Goal: Task Accomplishment & Management: Use online tool/utility

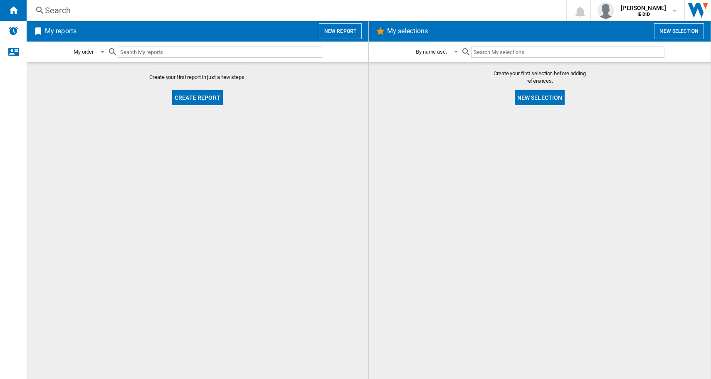
click at [344, 33] on button "New report" at bounding box center [340, 31] width 43 height 16
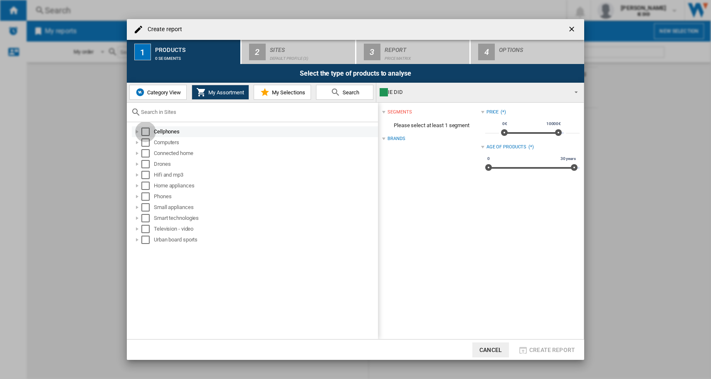
click at [145, 128] on div "Select" at bounding box center [145, 132] width 8 height 8
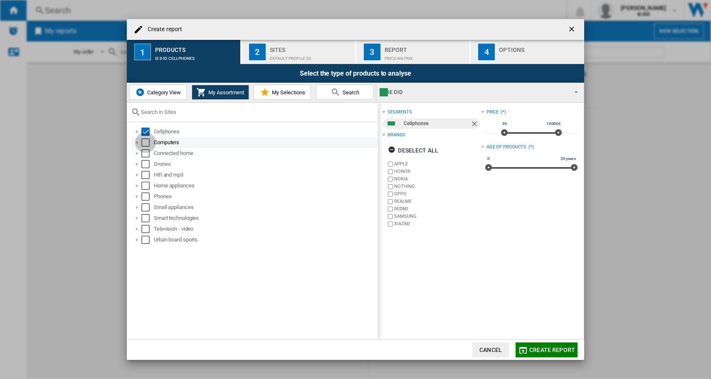
click at [146, 143] on div "Select" at bounding box center [145, 142] width 8 height 8
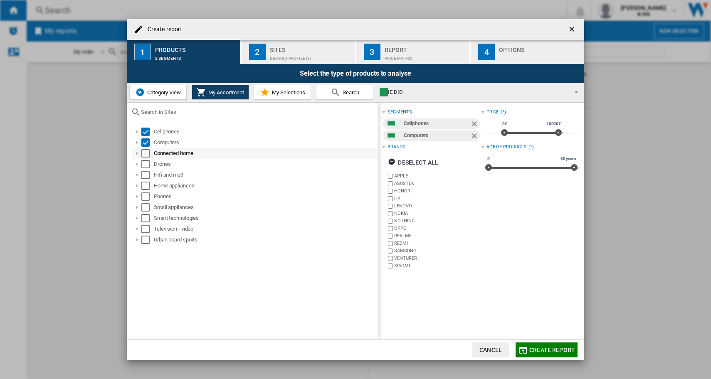
click at [145, 153] on div "Select" at bounding box center [145, 153] width 8 height 8
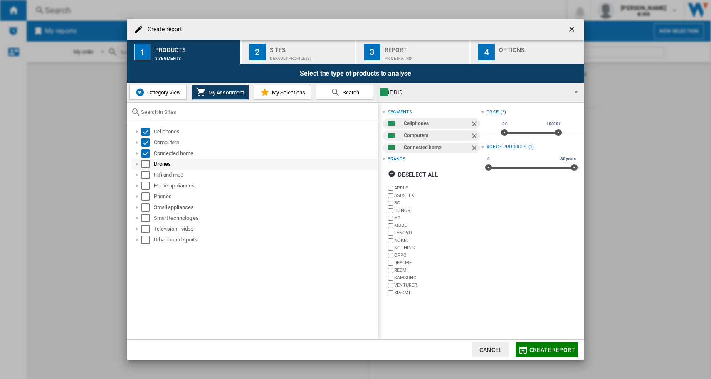
click at [145, 164] on div "Select" at bounding box center [145, 164] width 8 height 8
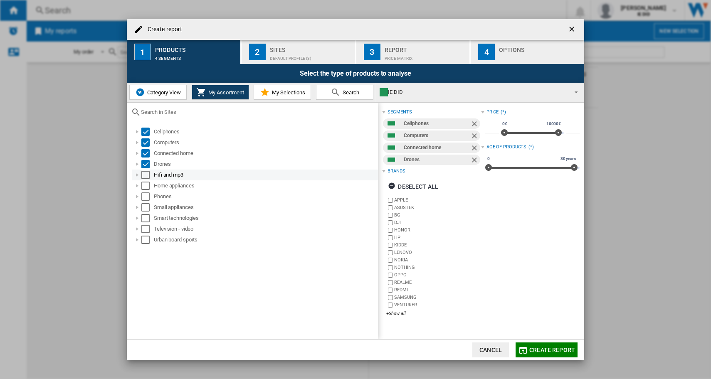
click at [145, 171] on div "Select" at bounding box center [145, 175] width 8 height 8
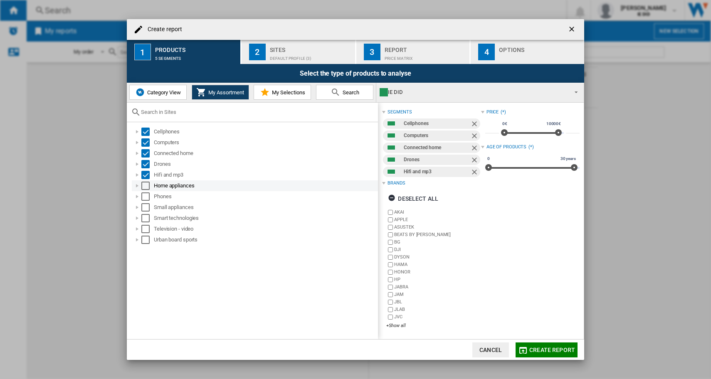
click at [145, 184] on div "Select" at bounding box center [145, 186] width 8 height 8
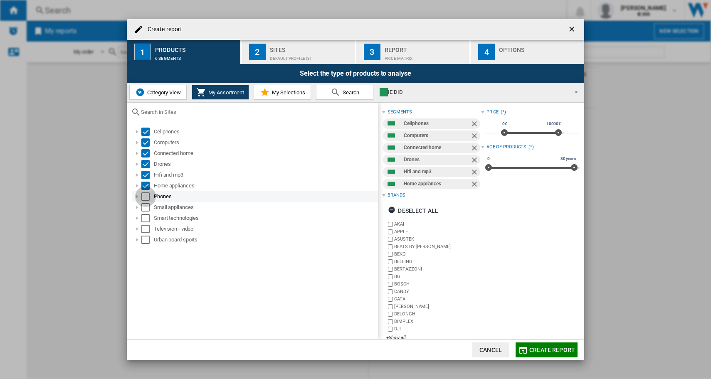
click at [145, 195] on div "Select" at bounding box center [145, 196] width 8 height 8
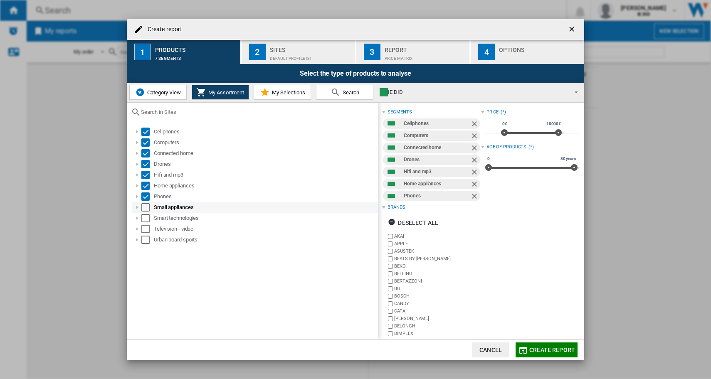
click at [145, 205] on div "Select" at bounding box center [145, 207] width 8 height 8
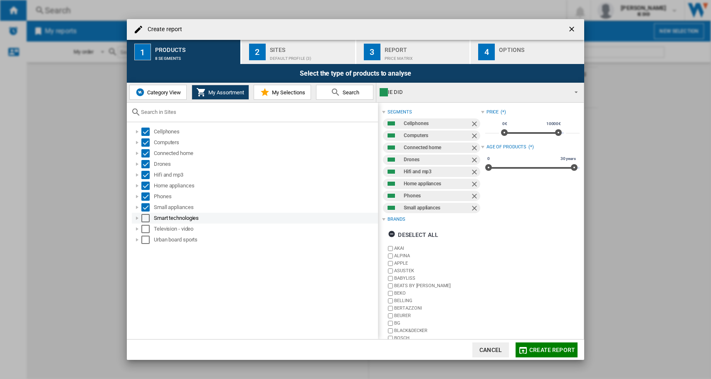
click at [145, 220] on div "Select" at bounding box center [145, 218] width 8 height 8
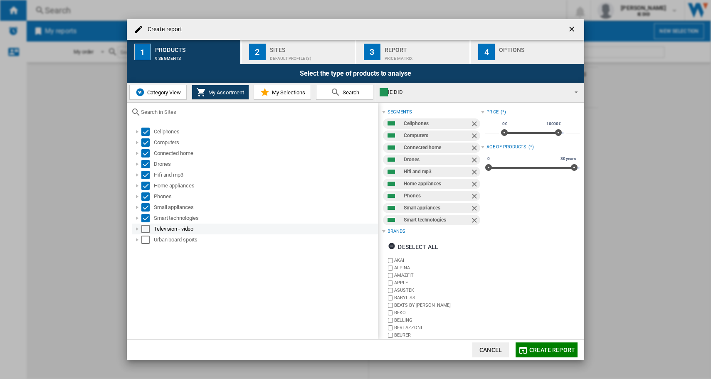
click at [145, 229] on div "Select" at bounding box center [145, 229] width 8 height 8
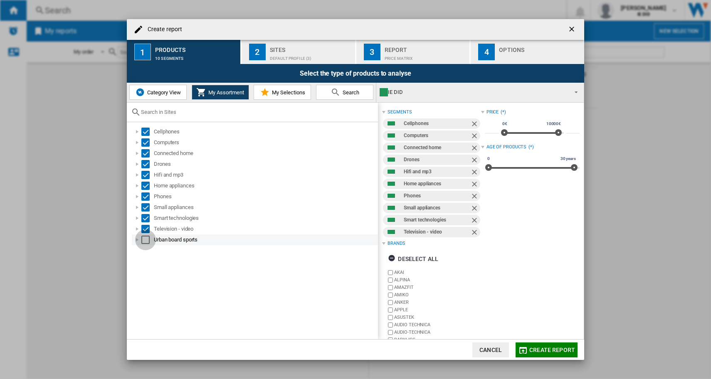
click at [145, 238] on div "Select" at bounding box center [145, 240] width 8 height 8
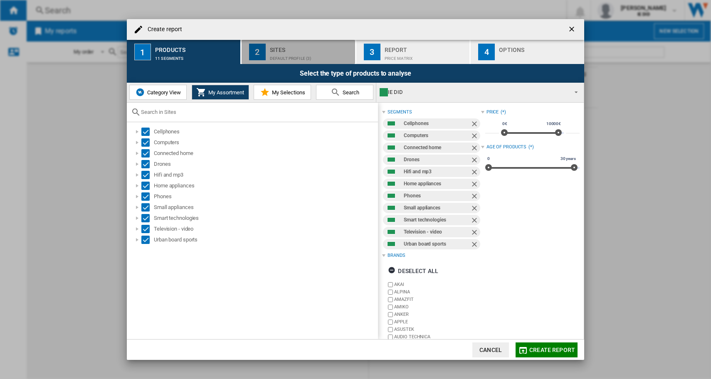
click at [293, 63] on button "2 Sites Default profile (3)" at bounding box center [298, 52] width 114 height 24
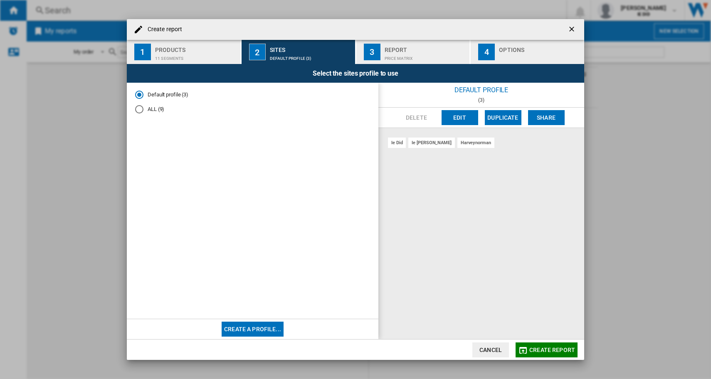
click at [143, 110] on md-radio-button "ALL (9)" at bounding box center [252, 109] width 235 height 8
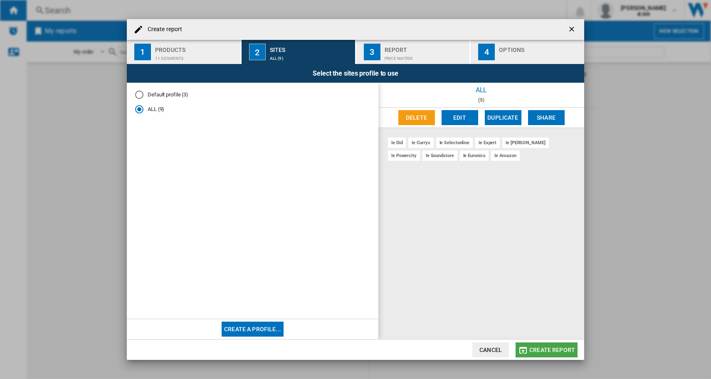
click at [547, 344] on button "Create report" at bounding box center [546, 349] width 62 height 15
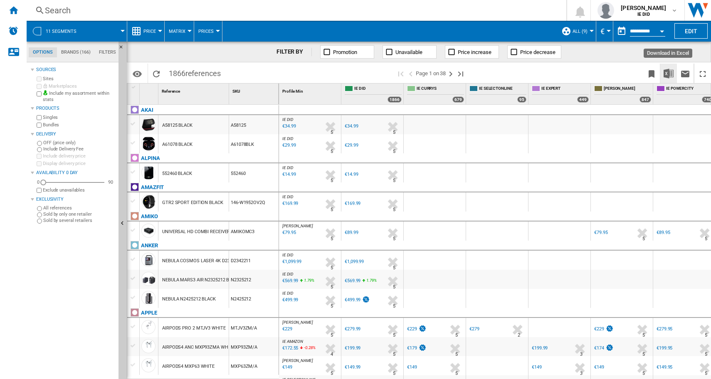
click at [665, 72] on img "Download in Excel" at bounding box center [668, 74] width 10 height 10
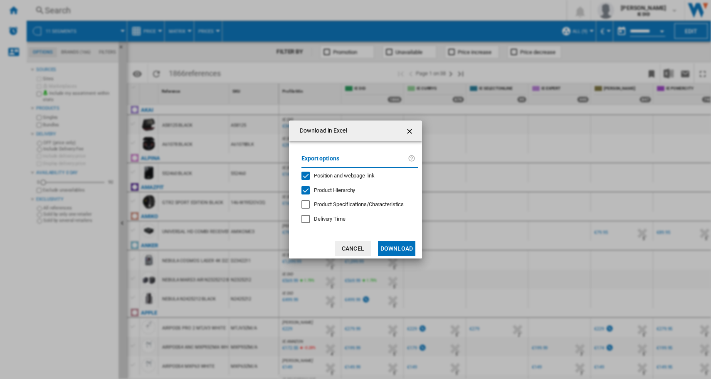
click at [404, 248] on button "Download" at bounding box center [396, 248] width 37 height 15
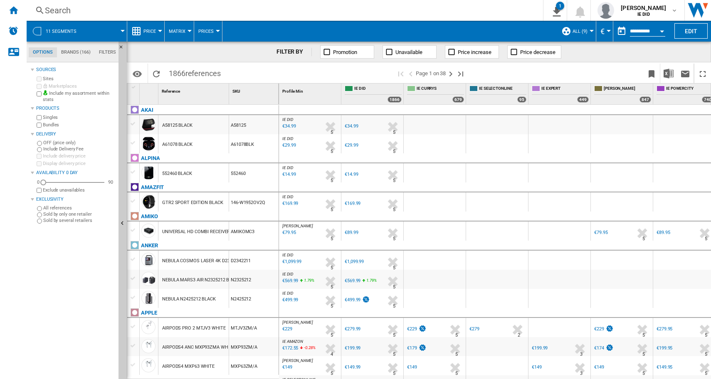
click at [123, 1] on div "Search Search 0 1 11 segments/No characteristic/166 brands [Price Matrix] Clear…" at bounding box center [369, 10] width 684 height 21
